Goal: Information Seeking & Learning: Check status

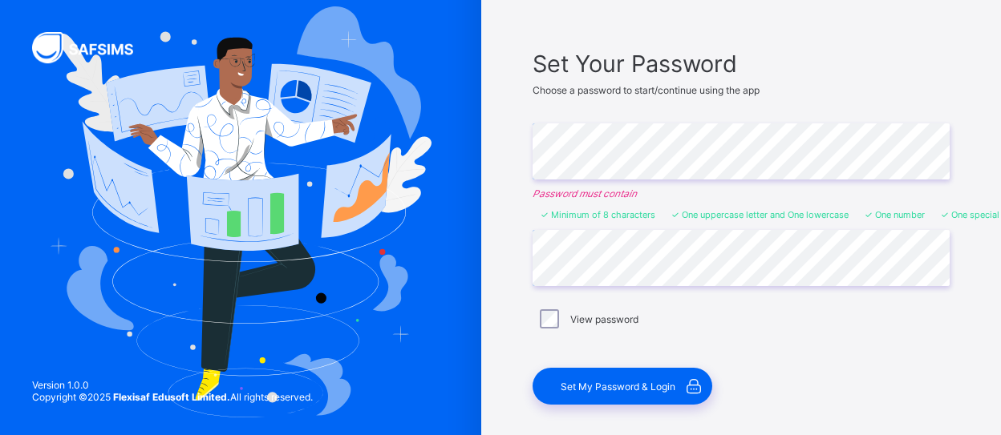
scroll to position [91, 0]
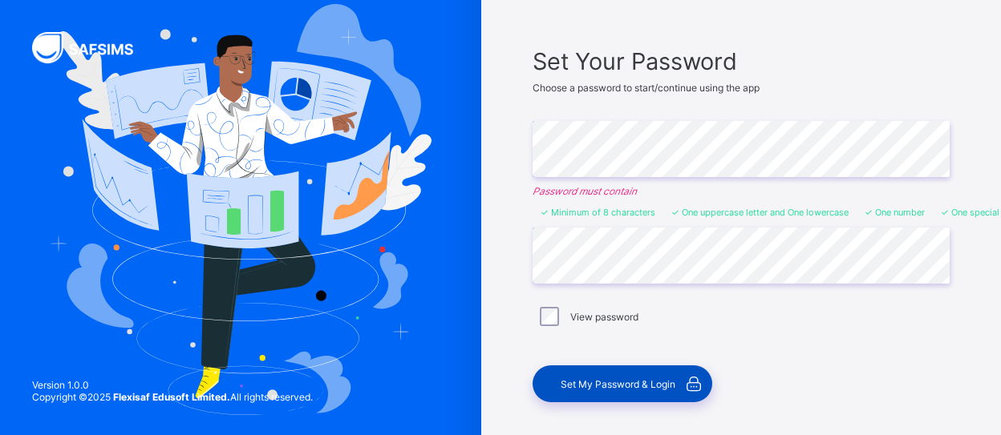
click at [669, 385] on span "Set My Password & Login" at bounding box center [617, 384] width 115 height 12
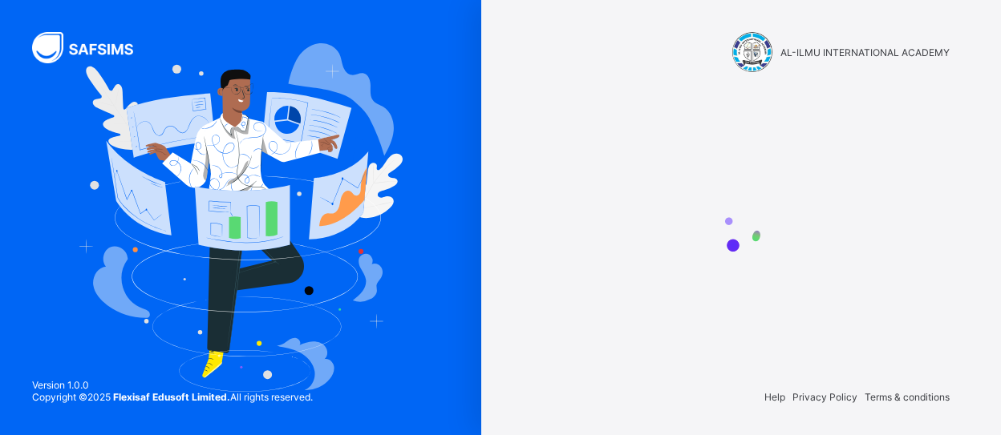
scroll to position [0, 0]
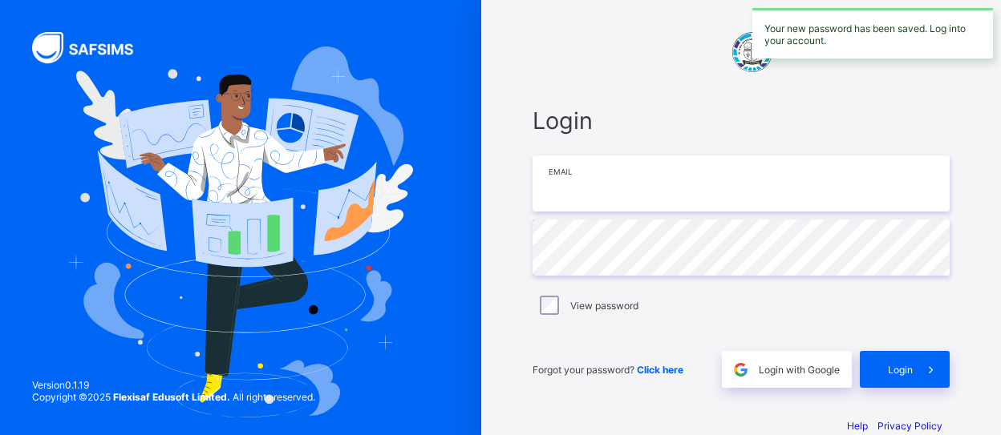
click at [574, 178] on input "email" at bounding box center [740, 184] width 417 height 56
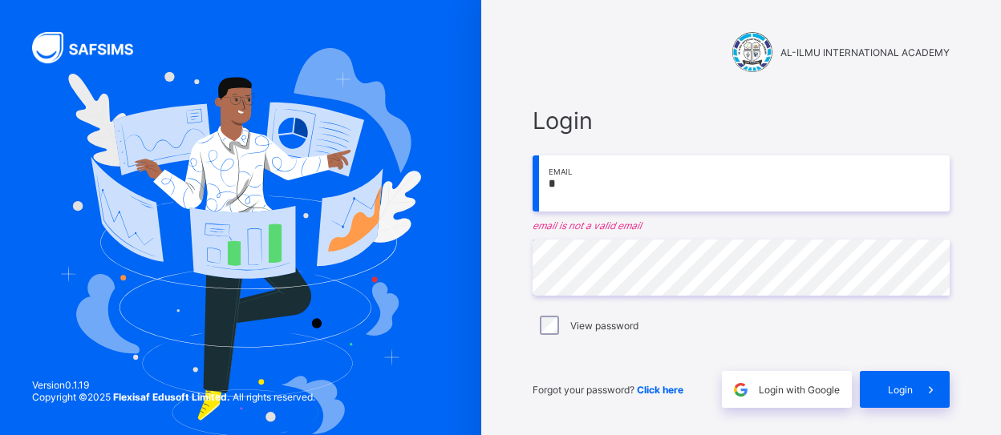
type input "**********"
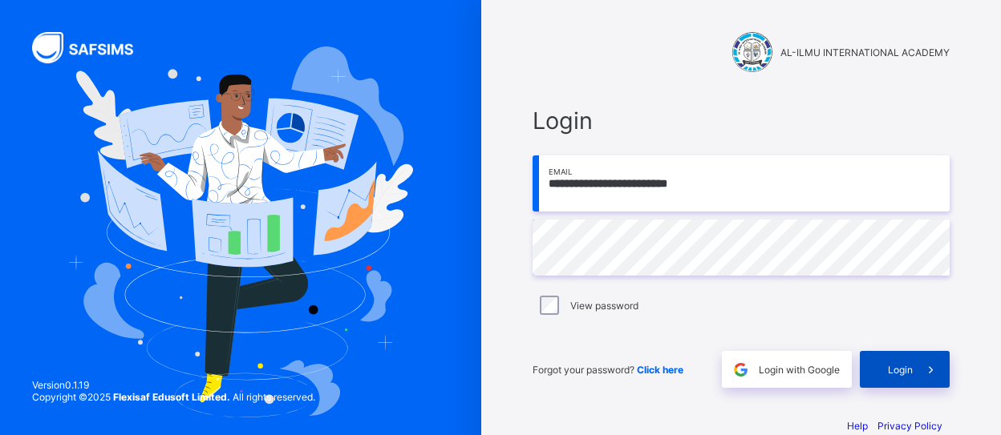
click at [933, 367] on icon at bounding box center [930, 369] width 17 height 15
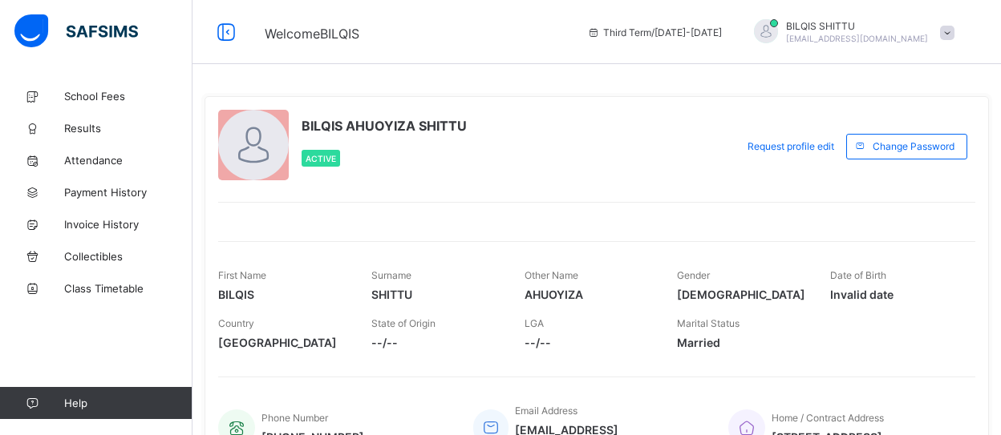
click at [928, 233] on div "BILQIS AHUOYIZA SHITTU Active Request profile edit Change email Change Password…" at bounding box center [596, 284] width 784 height 376
click at [962, 36] on div "BILQIS SHITTU shittu.bilqis.a@gmail.com" at bounding box center [850, 32] width 225 height 26
click at [90, 130] on span "Results" at bounding box center [128, 128] width 128 height 13
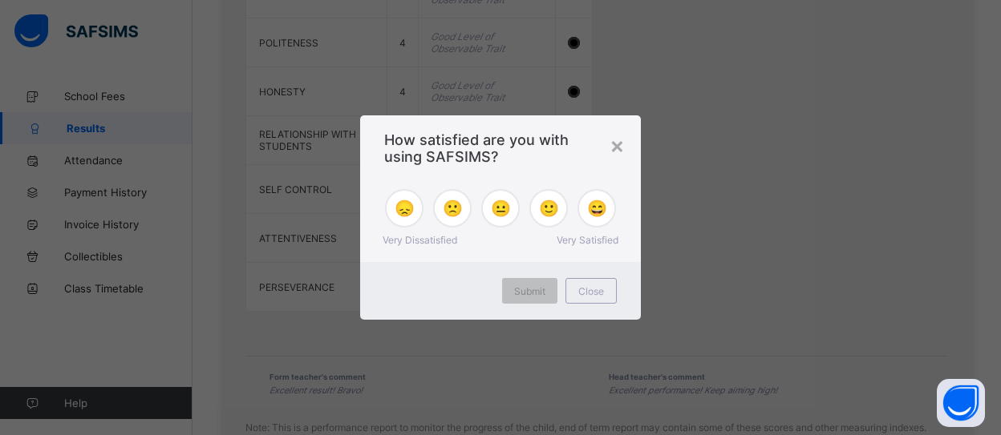
scroll to position [1719, 0]
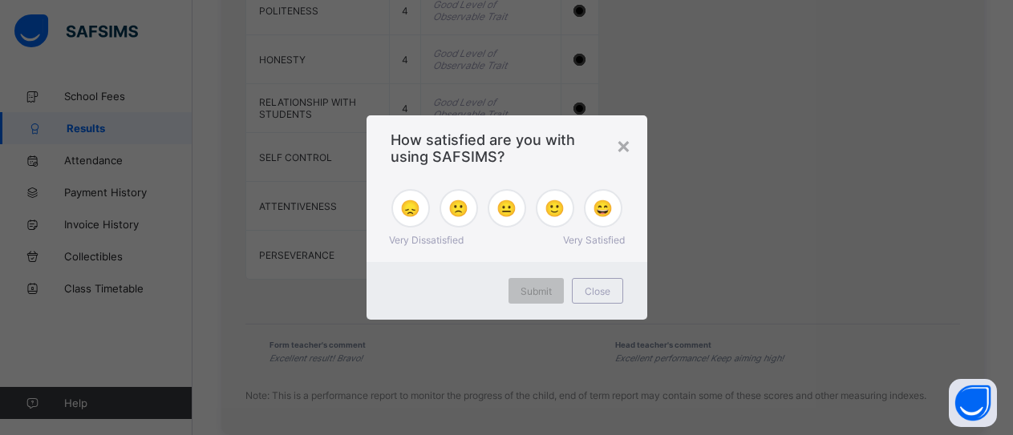
click at [1000, 427] on div "× How satisfied are you with using SAFSIMS? 😞 🙁 😐 🙂 😄 Very Dissatisfied Very Sa…" at bounding box center [506, 217] width 1013 height 435
click at [624, 140] on div "×" at bounding box center [623, 144] width 15 height 27
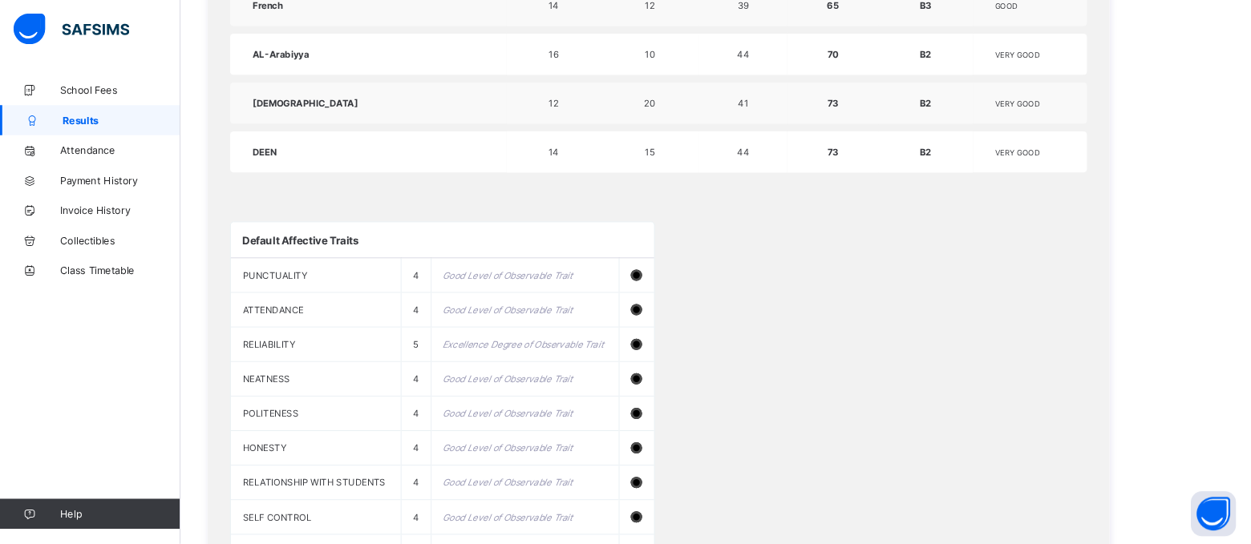
scroll to position [1234, 0]
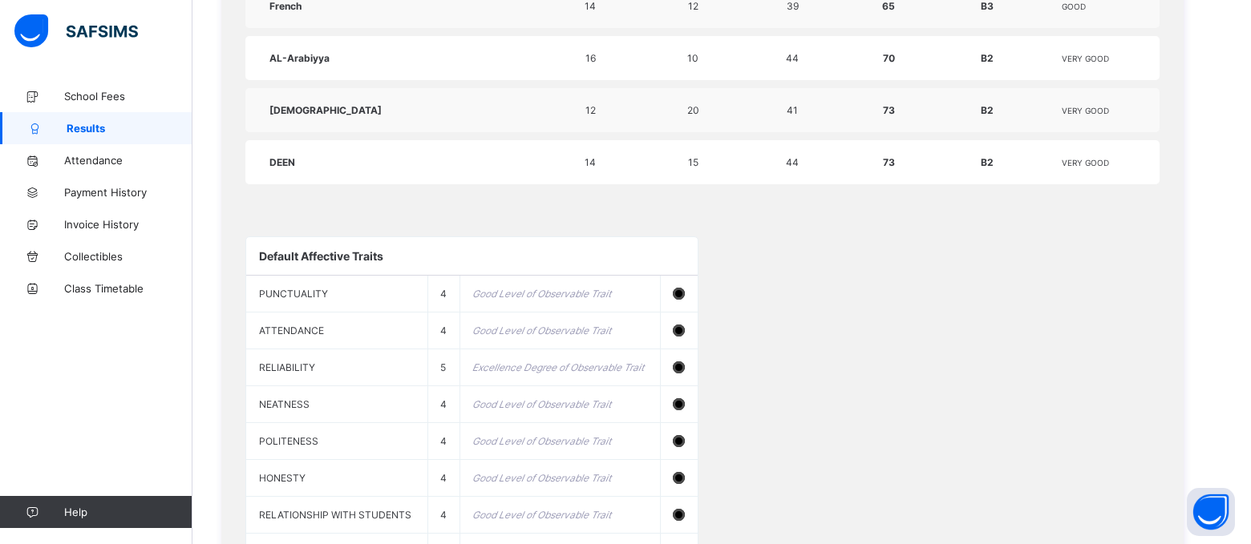
drag, startPoint x: 1007, startPoint y: 126, endPoint x: 808, endPoint y: 358, distance: 305.3
click at [808, 358] on div "Default Affective Traits PUNCTUALITY 4 Good Level of Observable Trait ATTENDANC…" at bounding box center [702, 440] width 914 height 440
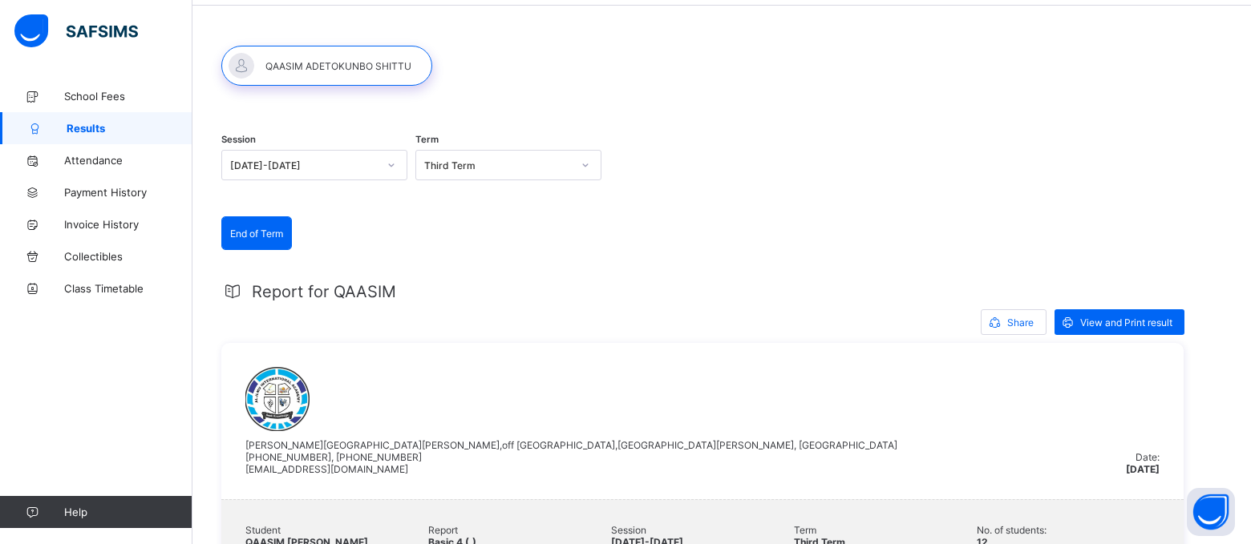
scroll to position [0, 0]
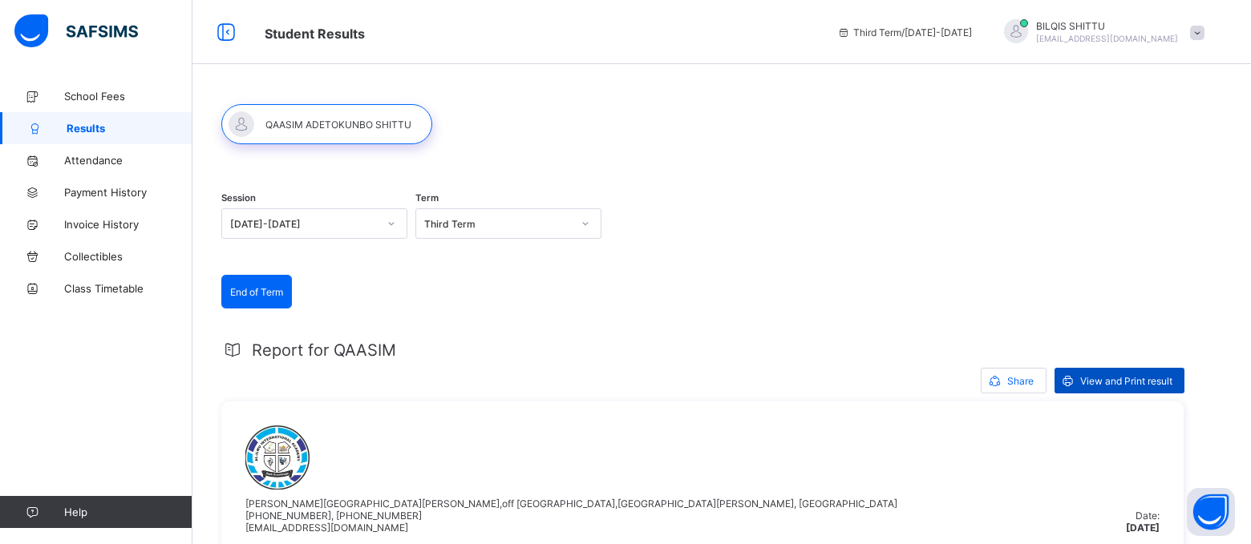
click at [1000, 384] on span "View and Print result" at bounding box center [1126, 381] width 92 height 12
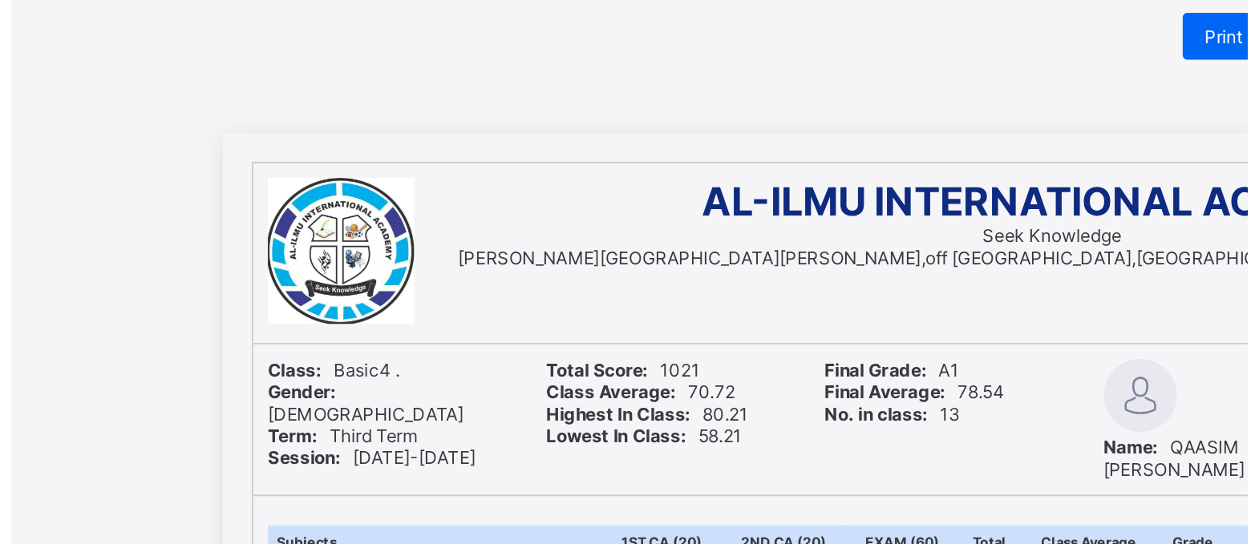
scroll to position [14, 0]
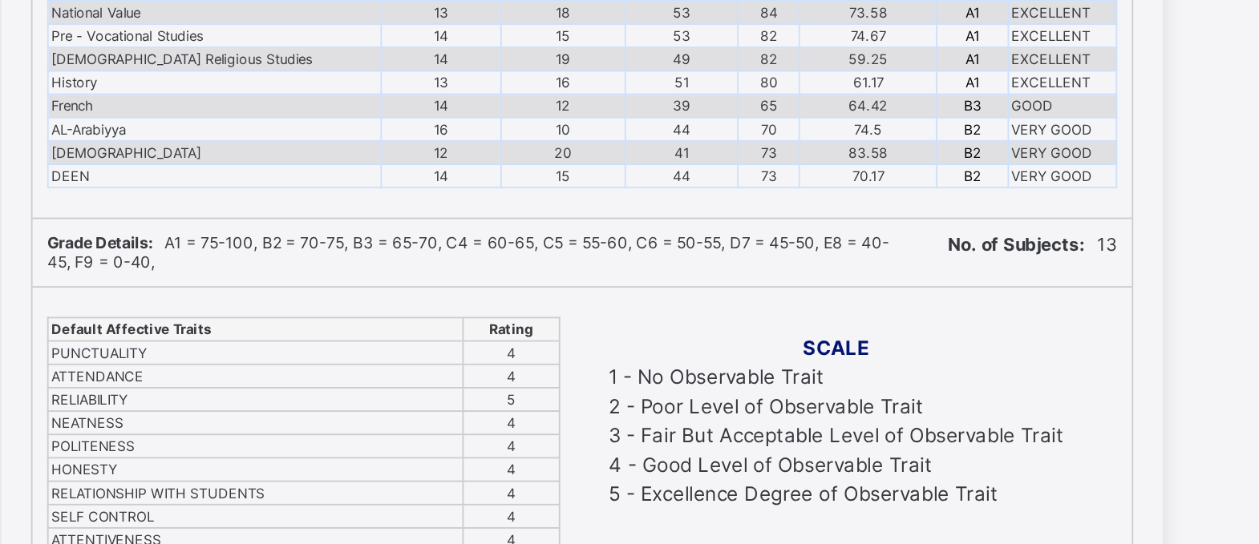
click at [990, 361] on div "AL-ILMU INTERNATIONAL ACADEMY Seek Knowledge [PERSON_NAME][GEOGRAPHIC_DATA][PER…" at bounding box center [629, 393] width 1259 height 890
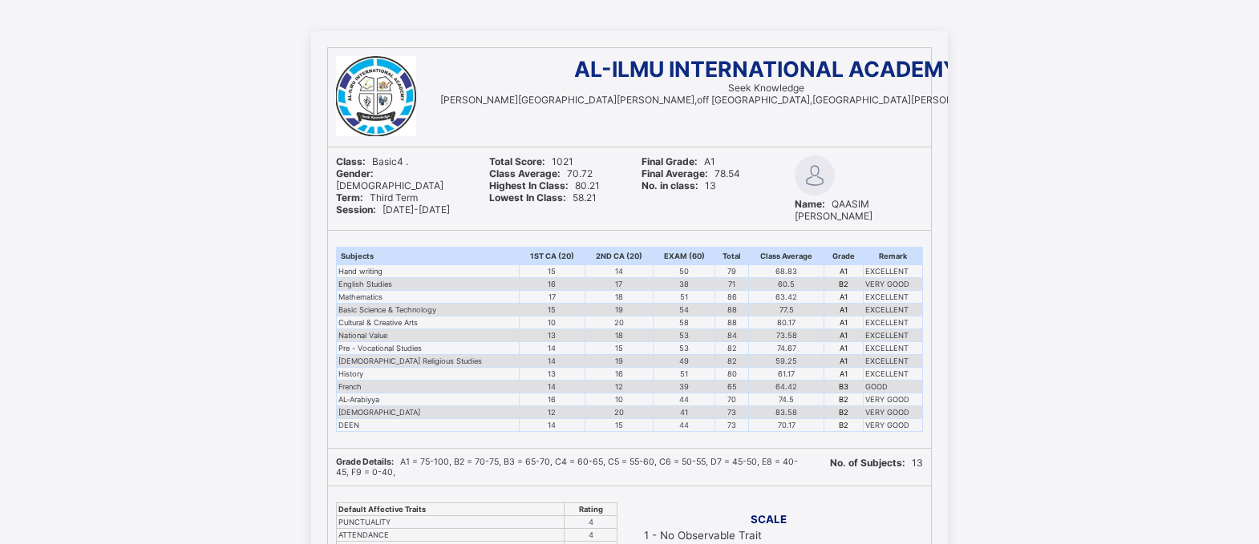
scroll to position [75, 0]
click at [1000, 336] on div "AL-ILMU INTERNATIONAL ACADEMY Seek Knowledge [PERSON_NAME][GEOGRAPHIC_DATA][PER…" at bounding box center [629, 476] width 1259 height 890
click at [1009, 305] on div "AL-ILMU INTERNATIONAL ACADEMY Seek Knowledge [PERSON_NAME][GEOGRAPHIC_DATA][PER…" at bounding box center [629, 476] width 1259 height 890
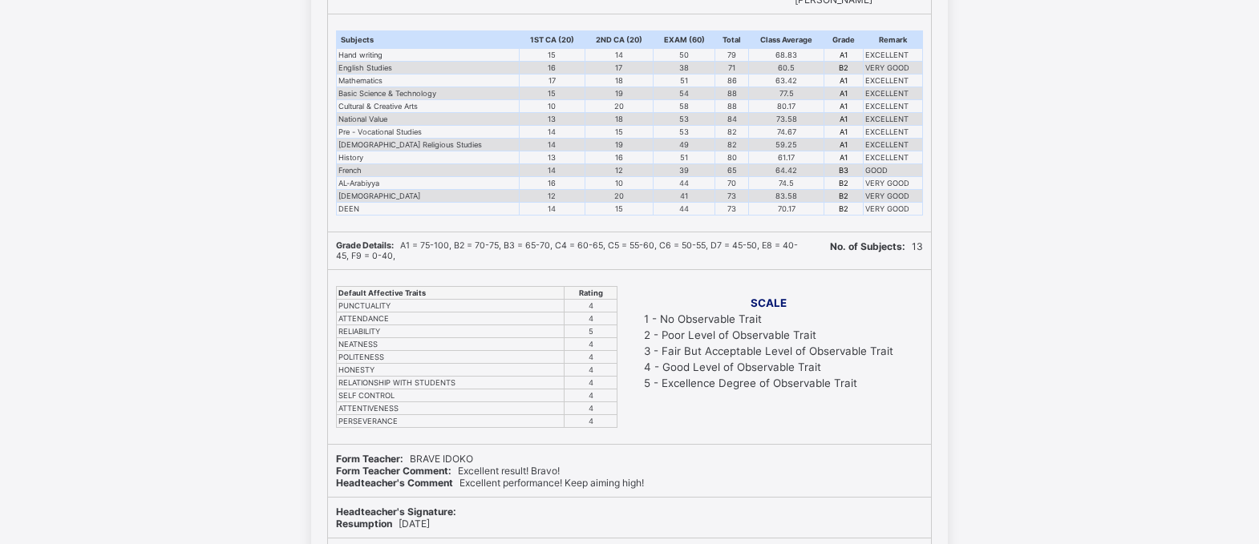
scroll to position [292, 0]
